Goal: Transaction & Acquisition: Purchase product/service

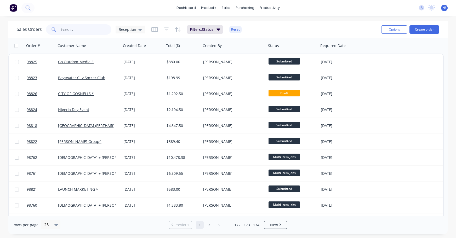
click at [81, 33] on input "text" at bounding box center [86, 29] width 51 height 10
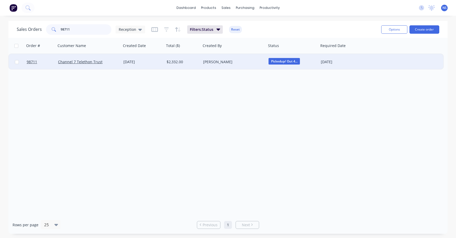
type input "98711"
click at [114, 62] on div "Channel 7 Telethon Trust" at bounding box center [87, 61] width 58 height 5
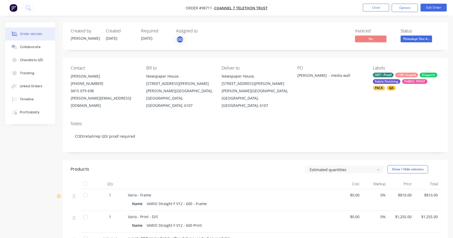
click at [394, 77] on div "ART - Proof COD Unpaid Dispatch Fabric Finishing FABRIC PRINT PACK QA" at bounding box center [405, 82] width 67 height 18
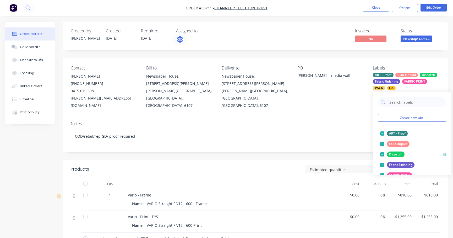
click at [382, 144] on div at bounding box center [382, 144] width 10 height 10
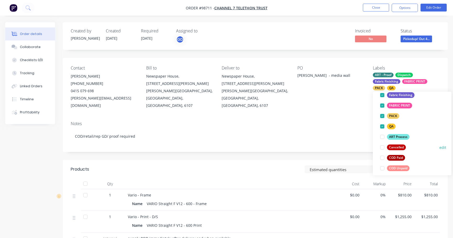
scroll to position [84, 0]
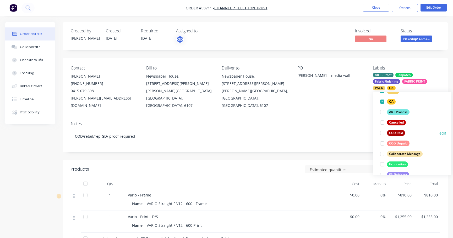
click at [382, 133] on div at bounding box center [382, 133] width 10 height 10
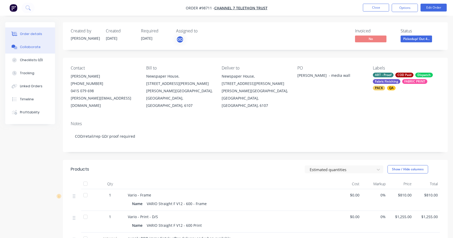
click at [35, 45] on div "Collaborate" at bounding box center [30, 47] width 21 height 5
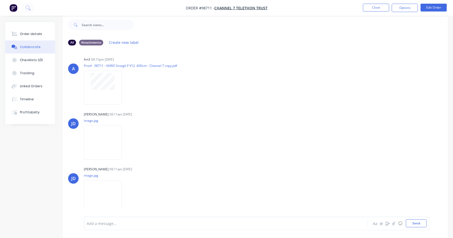
scroll to position [36, 0]
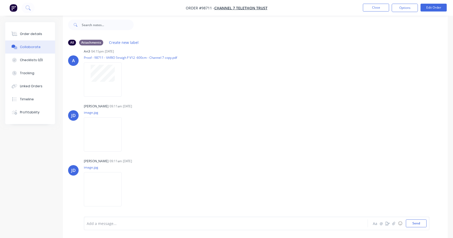
click at [121, 224] on div at bounding box center [214, 223] width 254 height 5
drag, startPoint x: 27, startPoint y: 33, endPoint x: 57, endPoint y: 41, distance: 30.9
click at [27, 33] on div "Order details" at bounding box center [31, 34] width 22 height 5
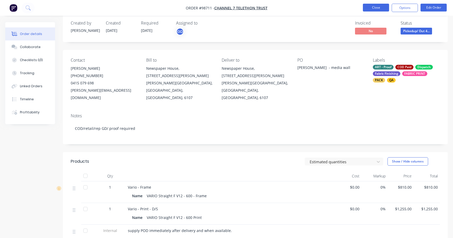
click at [376, 9] on button "Close" at bounding box center [375, 8] width 26 height 8
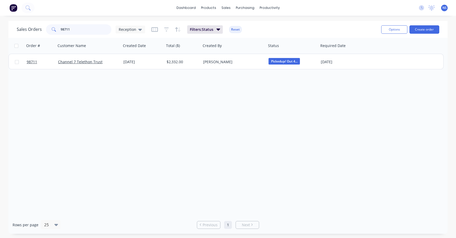
drag, startPoint x: 85, startPoint y: 30, endPoint x: 34, endPoint y: 26, distance: 51.5
click at [34, 26] on div "Sales Orders 98711 Reception" at bounding box center [81, 29] width 129 height 10
drag, startPoint x: 64, startPoint y: 29, endPoint x: 97, endPoint y: 43, distance: 35.2
click at [64, 29] on input "wa gun clu" at bounding box center [86, 29] width 51 height 10
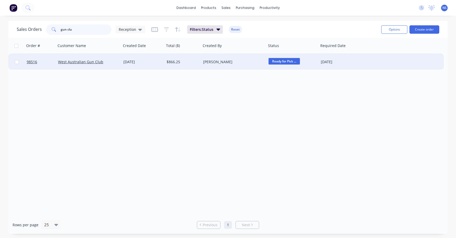
type input "gun clu"
click at [108, 61] on div "West Australian Gun Club" at bounding box center [87, 61] width 58 height 5
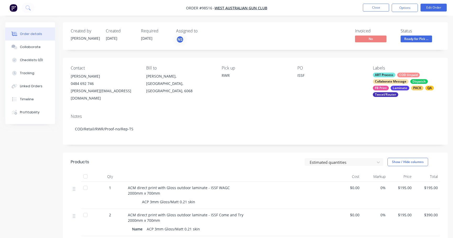
click at [396, 76] on div "ART Process COD Unpaid Collaborate Message Dispatch FB Print Laminate PACK QA T…" at bounding box center [405, 85] width 67 height 24
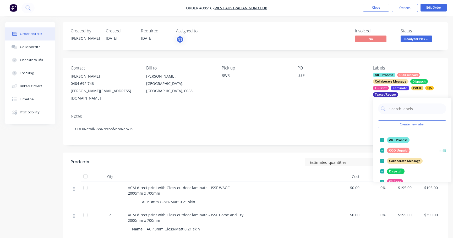
click at [382, 152] on div at bounding box center [382, 151] width 10 height 10
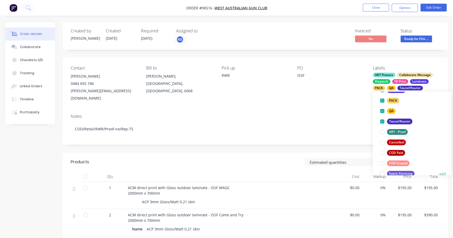
scroll to position [110, 0]
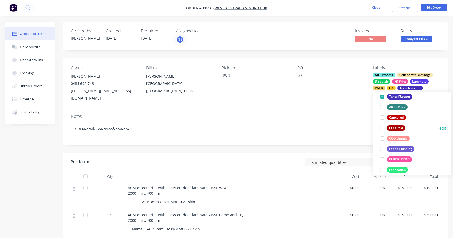
click at [381, 128] on div at bounding box center [382, 128] width 10 height 10
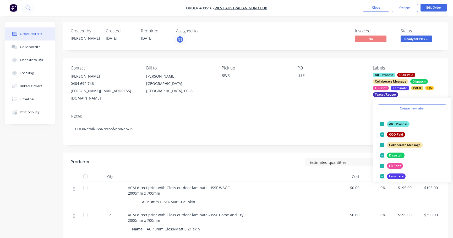
click at [334, 143] on div "Created by [PERSON_NAME] Created [DATE] Required [DATE] Assigned to NS Invoiced…" at bounding box center [255, 192] width 384 height 341
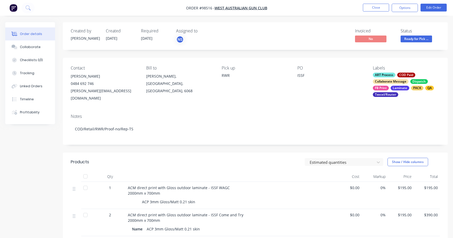
click at [396, 77] on div "ART Process COD Paid Collaborate Message Dispatch FB Print Laminate PACK QA Tex…" at bounding box center [405, 85] width 67 height 24
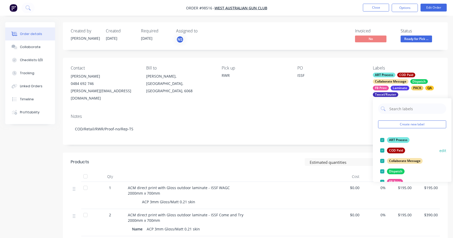
click at [382, 149] on div at bounding box center [382, 151] width 10 height 10
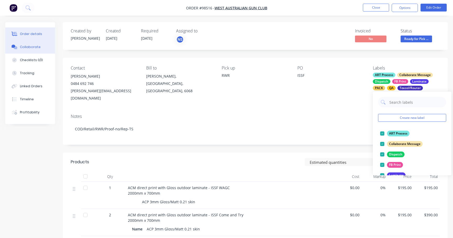
click at [37, 45] on div "Collaborate" at bounding box center [30, 47] width 21 height 5
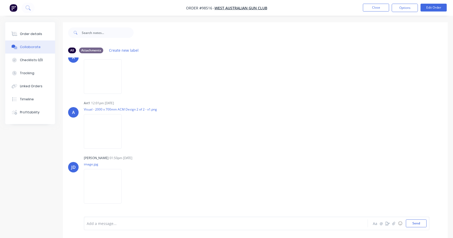
scroll to position [231, 0]
click at [13, 13] on nav "Order #98516 - West Australian Gun Club Close Options Edit Order" at bounding box center [226, 8] width 453 height 16
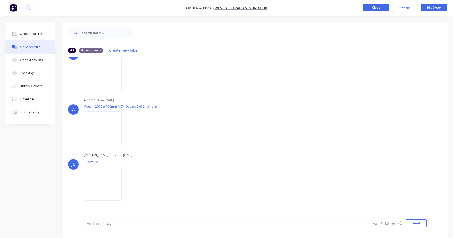
click at [370, 9] on button "Close" at bounding box center [375, 8] width 26 height 8
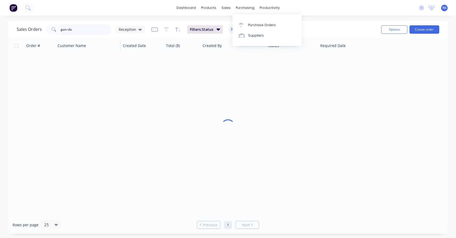
drag, startPoint x: 85, startPoint y: 29, endPoint x: 93, endPoint y: 38, distance: 12.6
click at [49, 29] on div "gun clu" at bounding box center [78, 29] width 65 height 10
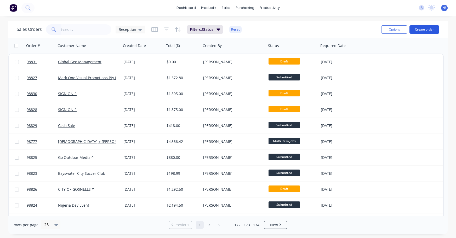
click at [426, 31] on button "Create order" at bounding box center [425, 29] width 30 height 8
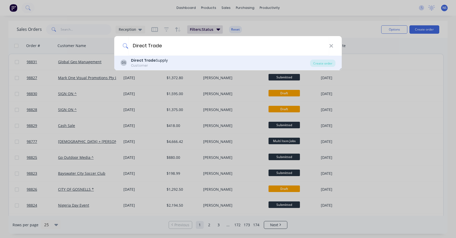
type input "Direct Trade"
click at [195, 58] on div "DS Direct Trade Supply Customer" at bounding box center [216, 63] width 190 height 10
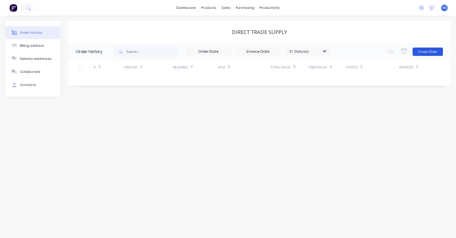
click at [426, 52] on button "Create Order" at bounding box center [428, 52] width 30 height 8
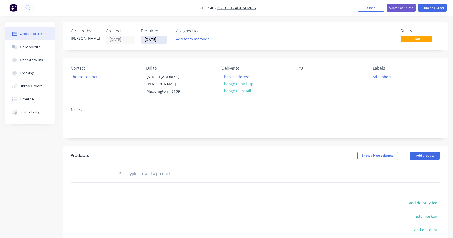
click at [154, 41] on input "[DATE]" at bounding box center [154, 40] width 26 height 8
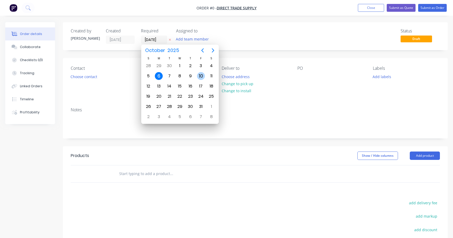
click at [201, 75] on div "10" at bounding box center [201, 76] width 8 height 8
type input "[DATE]"
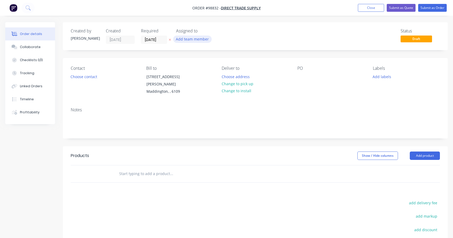
click at [191, 40] on button "Add team member" at bounding box center [192, 39] width 38 height 7
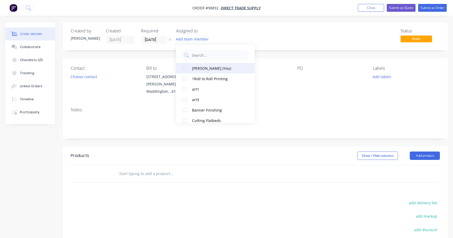
click at [191, 67] on button "[PERSON_NAME] (You)" at bounding box center [215, 68] width 79 height 10
click at [91, 79] on button "Choose contact" at bounding box center [84, 76] width 32 height 7
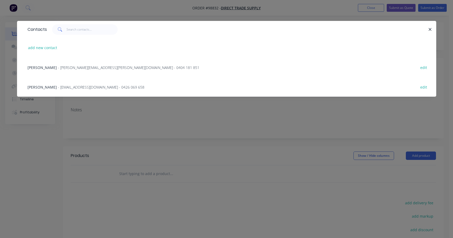
click at [73, 66] on span "- [PERSON_NAME][EMAIL_ADDRESS][PERSON_NAME][DOMAIN_NAME] - 0404 181 851" at bounding box center [128, 67] width 141 height 5
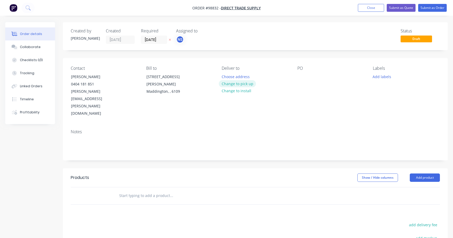
click at [234, 83] on button "Change to pick up" at bounding box center [237, 83] width 37 height 7
click at [228, 74] on div at bounding box center [225, 77] width 8 height 8
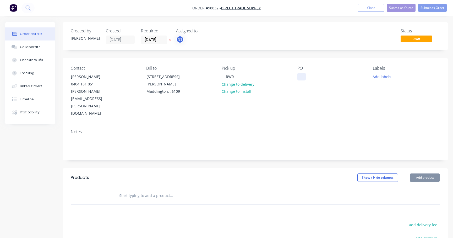
click at [304, 76] on div at bounding box center [301, 77] width 8 height 8
click at [304, 78] on div "pAS9105-SR" at bounding box center [311, 77] width 29 height 8
click at [381, 76] on button "Add labels" at bounding box center [382, 76] width 24 height 7
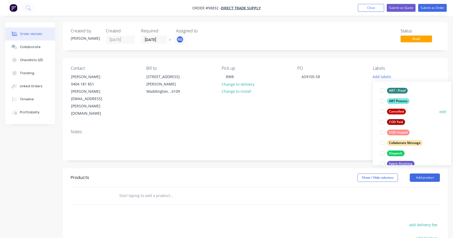
scroll to position [34, 0]
click at [382, 153] on div at bounding box center [382, 152] width 10 height 10
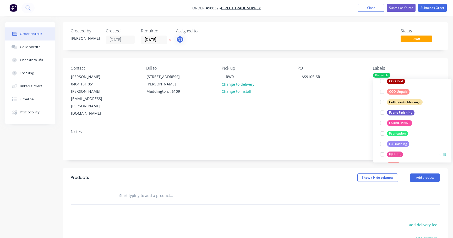
scroll to position [82, 0]
click at [382, 112] on div at bounding box center [382, 112] width 10 height 10
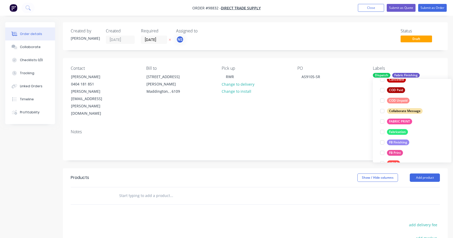
scroll to position [121, 0]
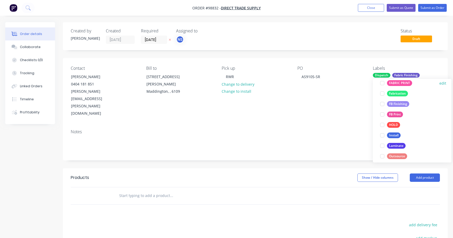
click at [381, 84] on div at bounding box center [382, 83] width 10 height 10
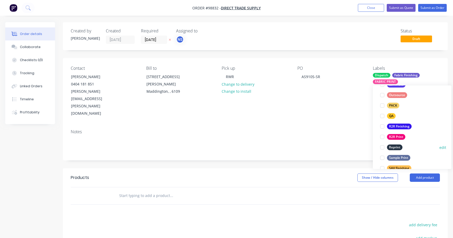
scroll to position [174, 0]
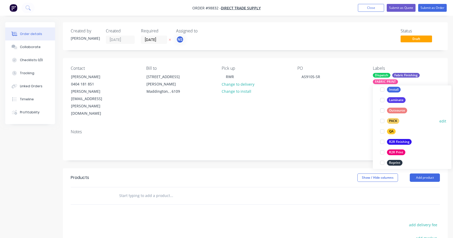
click at [382, 120] on div at bounding box center [382, 121] width 10 height 10
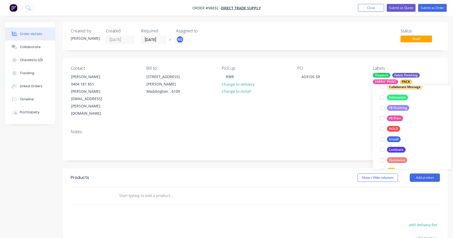
scroll to position [176, 0]
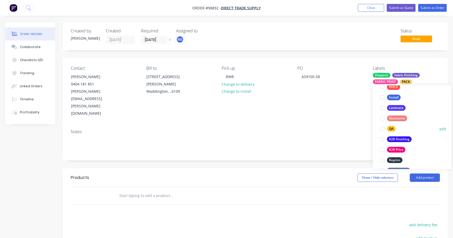
click at [382, 129] on div at bounding box center [382, 129] width 10 height 10
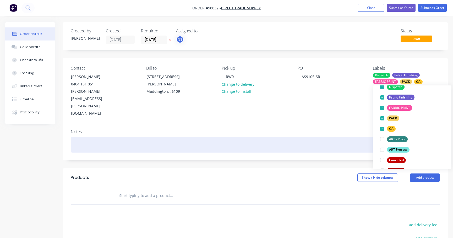
click at [104, 137] on div at bounding box center [255, 145] width 369 height 16
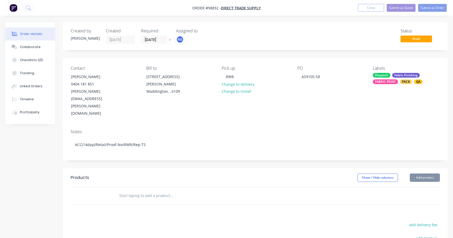
click at [127, 191] on input "text" at bounding box center [171, 196] width 105 height 10
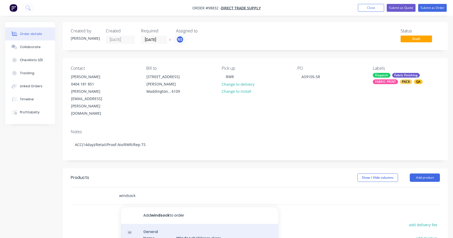
type input "windsock"
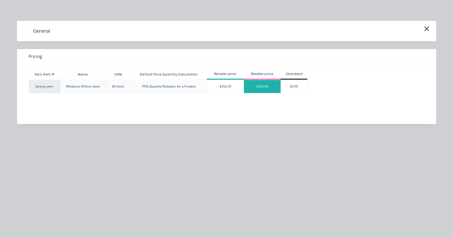
click at [260, 87] on div "$255.00" at bounding box center [262, 86] width 37 height 13
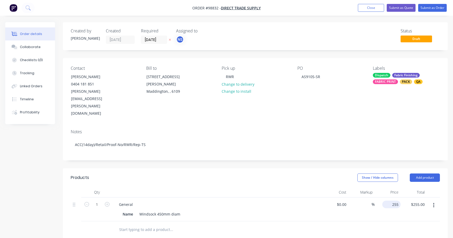
click at [390, 201] on div "255 $255.00" at bounding box center [391, 205] width 18 height 8
type input "$225.00"
click at [136, 201] on div "General" at bounding box center [217, 205] width 205 height 8
click at [132, 201] on div "General" at bounding box center [126, 205] width 22 height 8
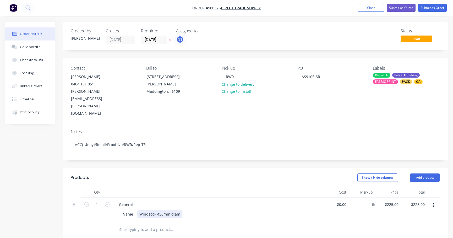
click at [156, 211] on div "Windsock 450mm diam" at bounding box center [159, 215] width 45 height 8
drag, startPoint x: 135, startPoint y: 181, endPoint x: 139, endPoint y: 183, distance: 4.8
click at [135, 201] on div "General -" at bounding box center [127, 205] width 25 height 8
